Goal: Task Accomplishment & Management: Use online tool/utility

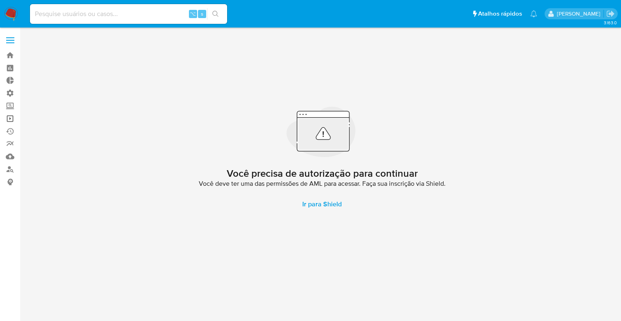
click at [9, 118] on link "Operações em massa" at bounding box center [49, 118] width 98 height 13
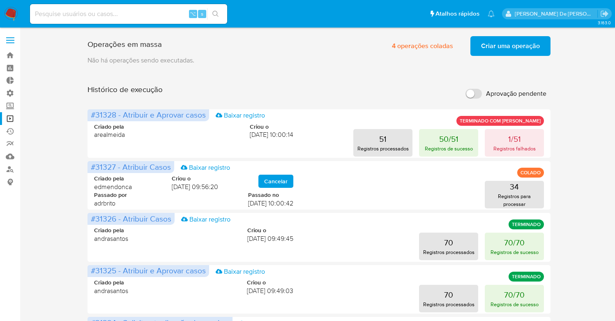
click at [468, 93] on input "Aprovação pendente" at bounding box center [473, 94] width 16 height 10
checkbox input "true"
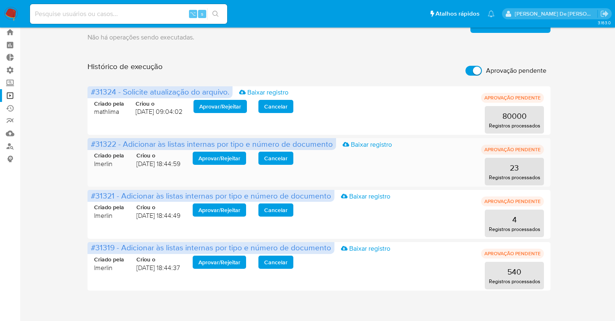
scroll to position [28, 0]
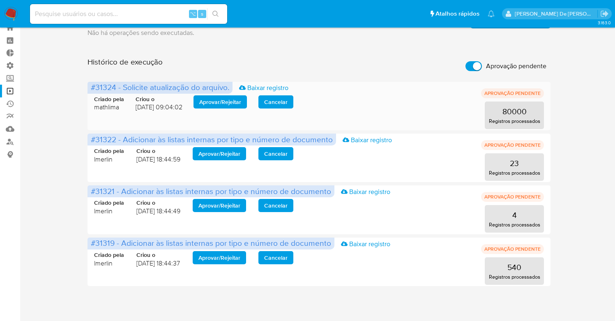
click at [226, 103] on span "Aprovar / Rejeitar" at bounding box center [220, 101] width 42 height 11
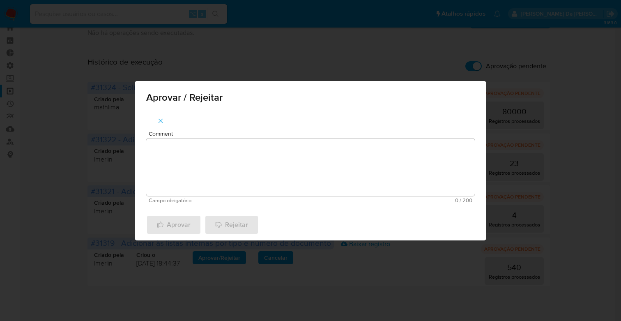
click at [224, 152] on textarea "Comment" at bounding box center [310, 166] width 329 height 57
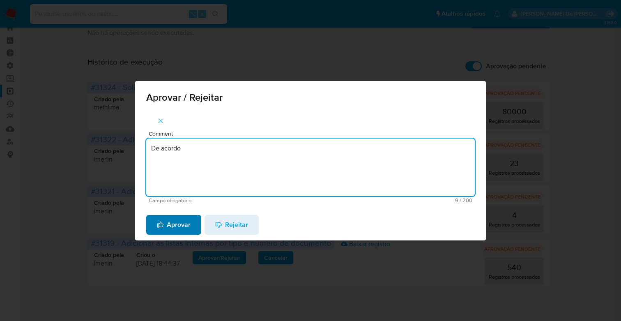
type textarea "De acordo"
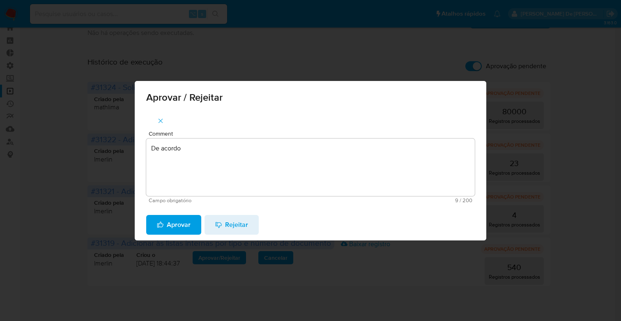
click at [177, 223] on span "Aprovar" at bounding box center [174, 225] width 34 height 18
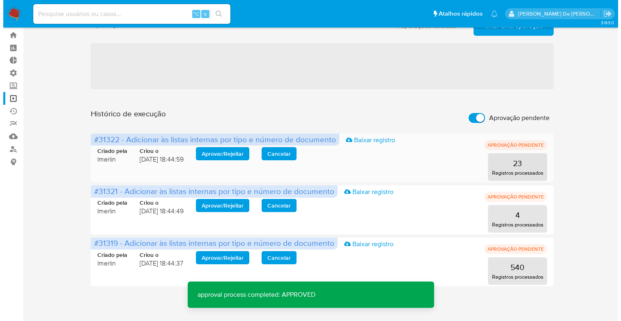
scroll to position [0, 0]
